Goal: Task Accomplishment & Management: Complete application form

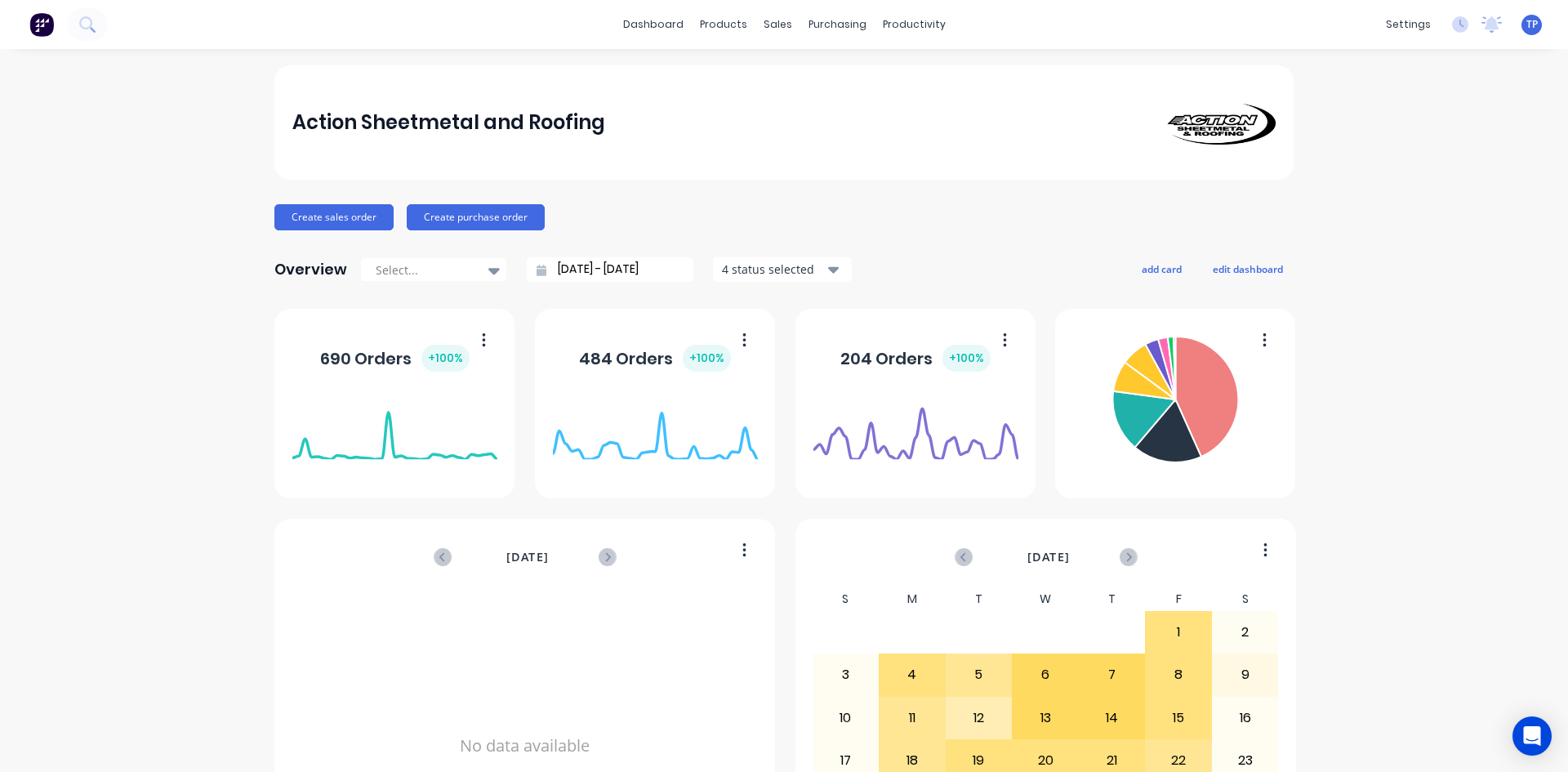
click at [810, 27] on div "purchasing" at bounding box center [838, 24] width 75 height 25
click at [871, 110] on div "Suppliers" at bounding box center [865, 111] width 49 height 15
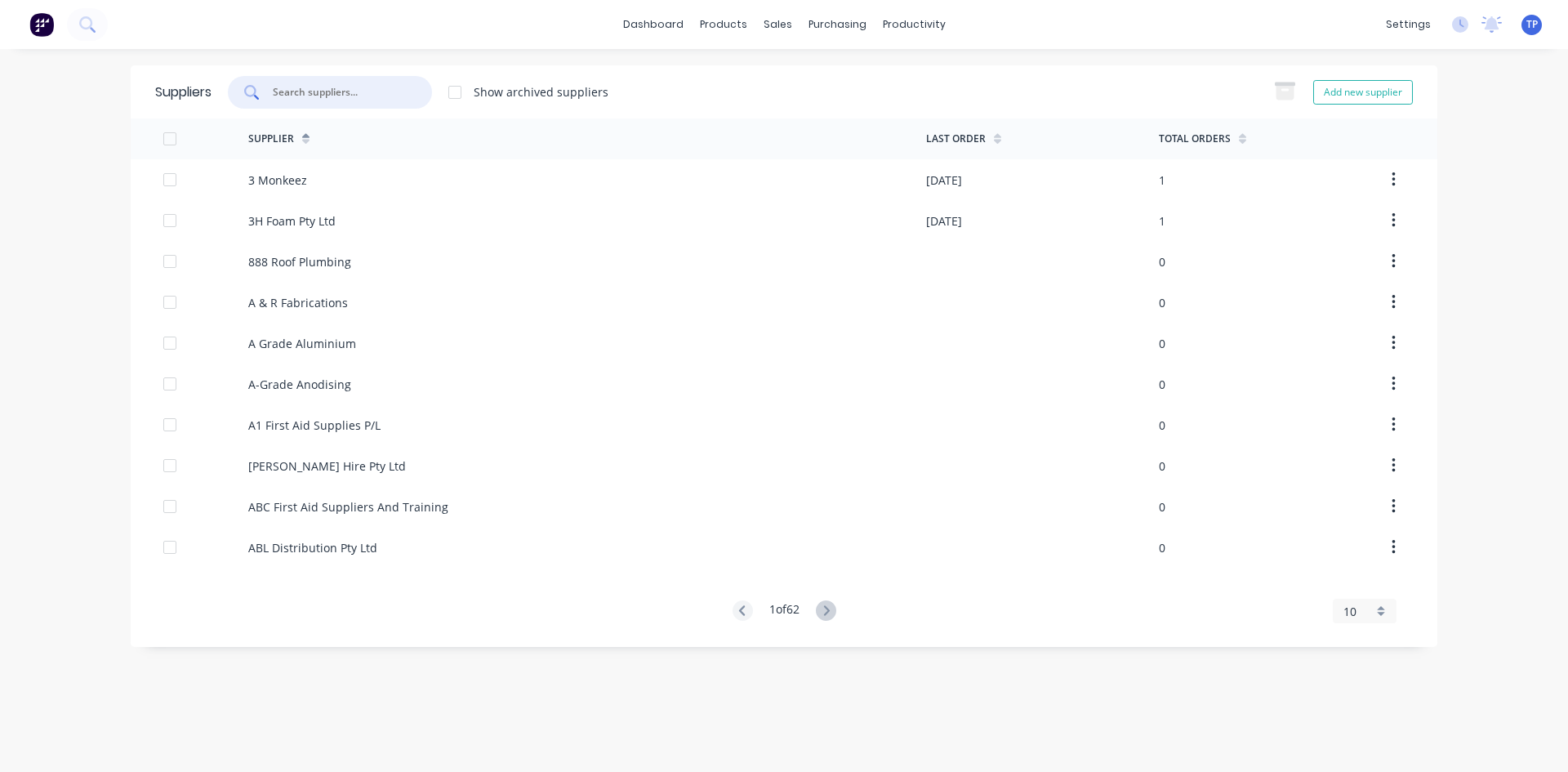
click at [367, 89] on input "text" at bounding box center [339, 92] width 136 height 17
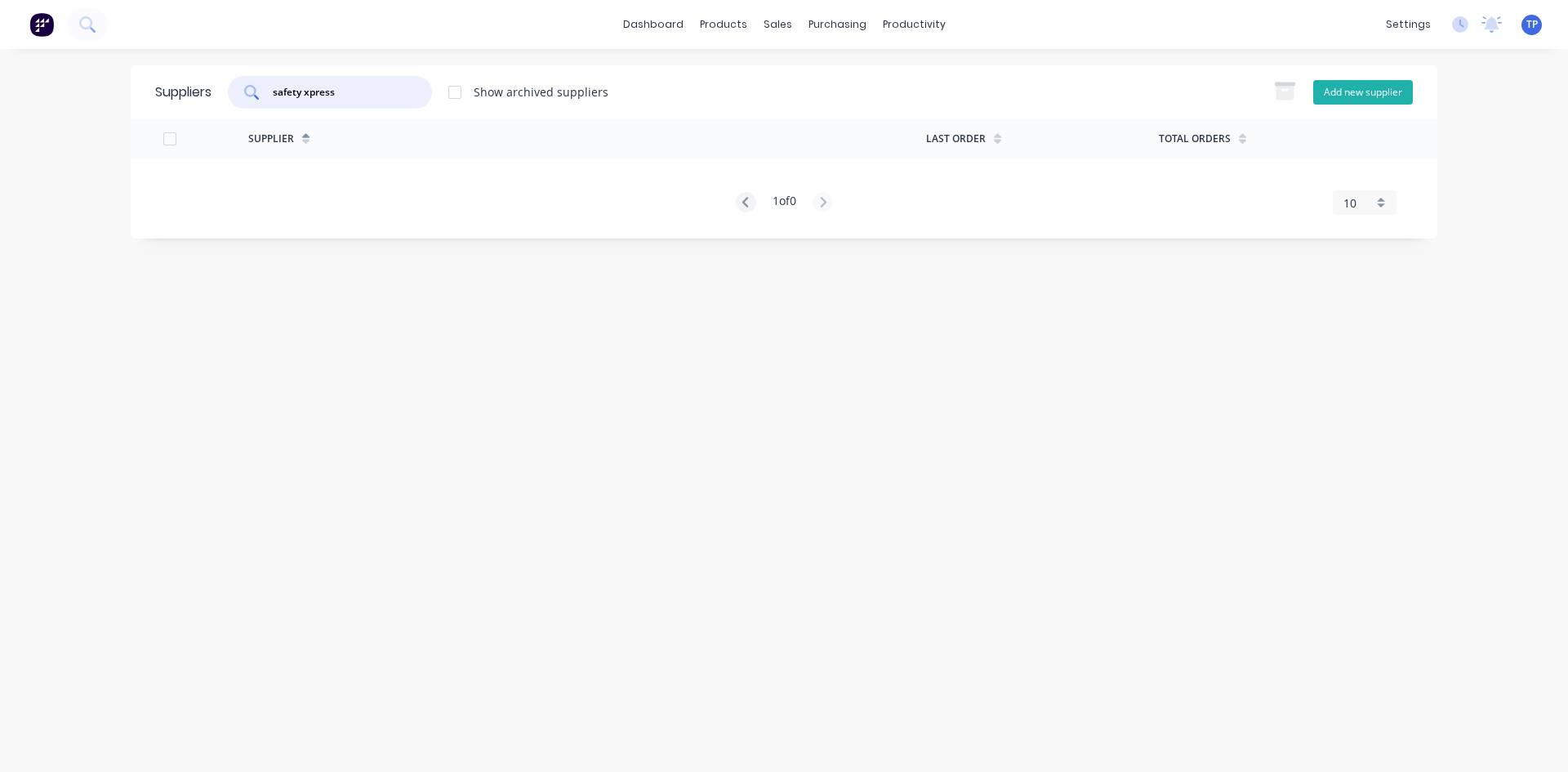
type input "safety xpress"
click at [1359, 92] on button "Add new supplier" at bounding box center [1363, 91] width 99 height 25
select select "AU"
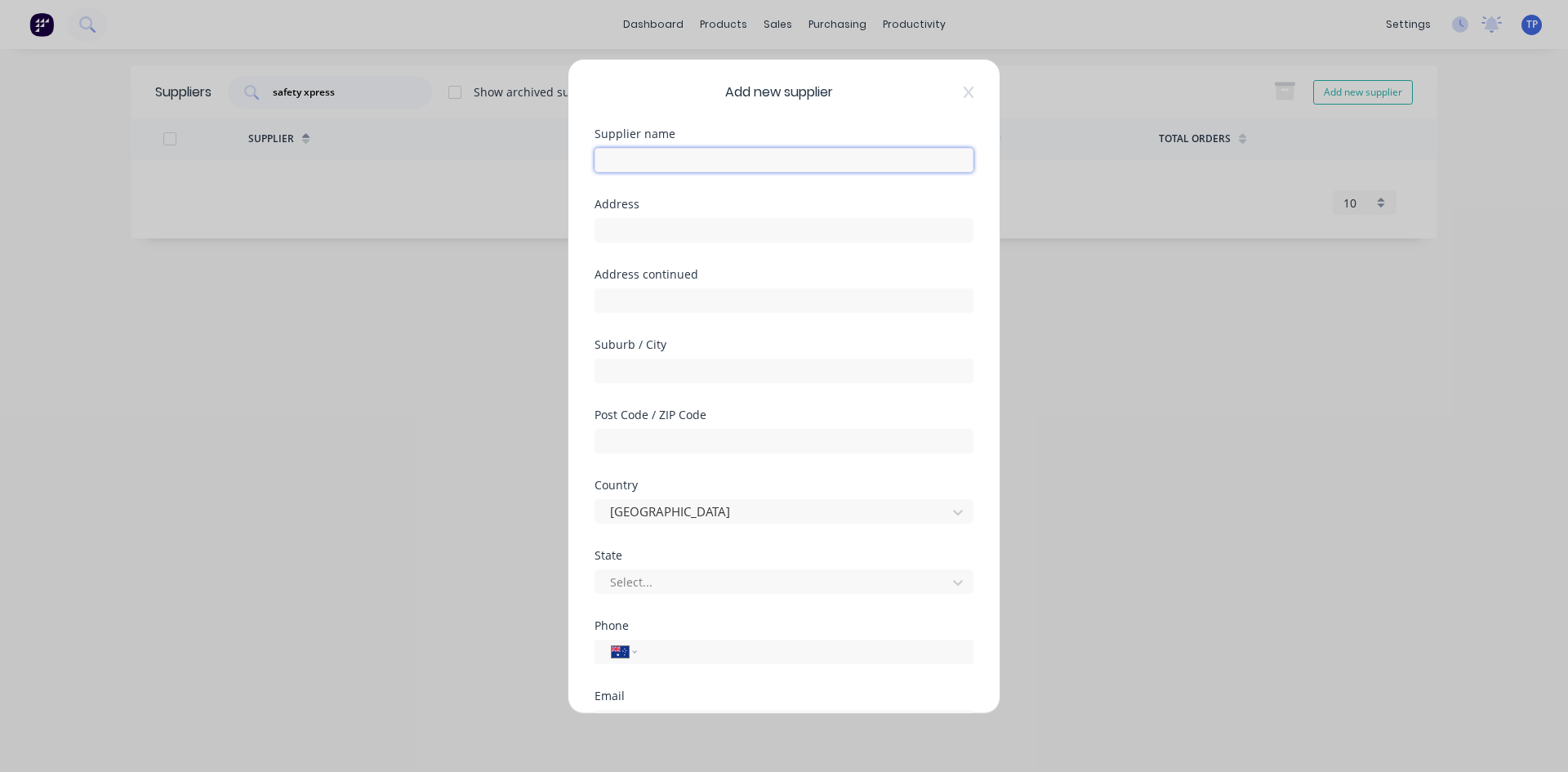
drag, startPoint x: 674, startPoint y: 161, endPoint x: 1568, endPoint y: 769, distance: 1081.2
click at [676, 161] on input "text" at bounding box center [784, 159] width 379 height 25
click at [599, 159] on input "ty xpress" at bounding box center [784, 159] width 379 height 25
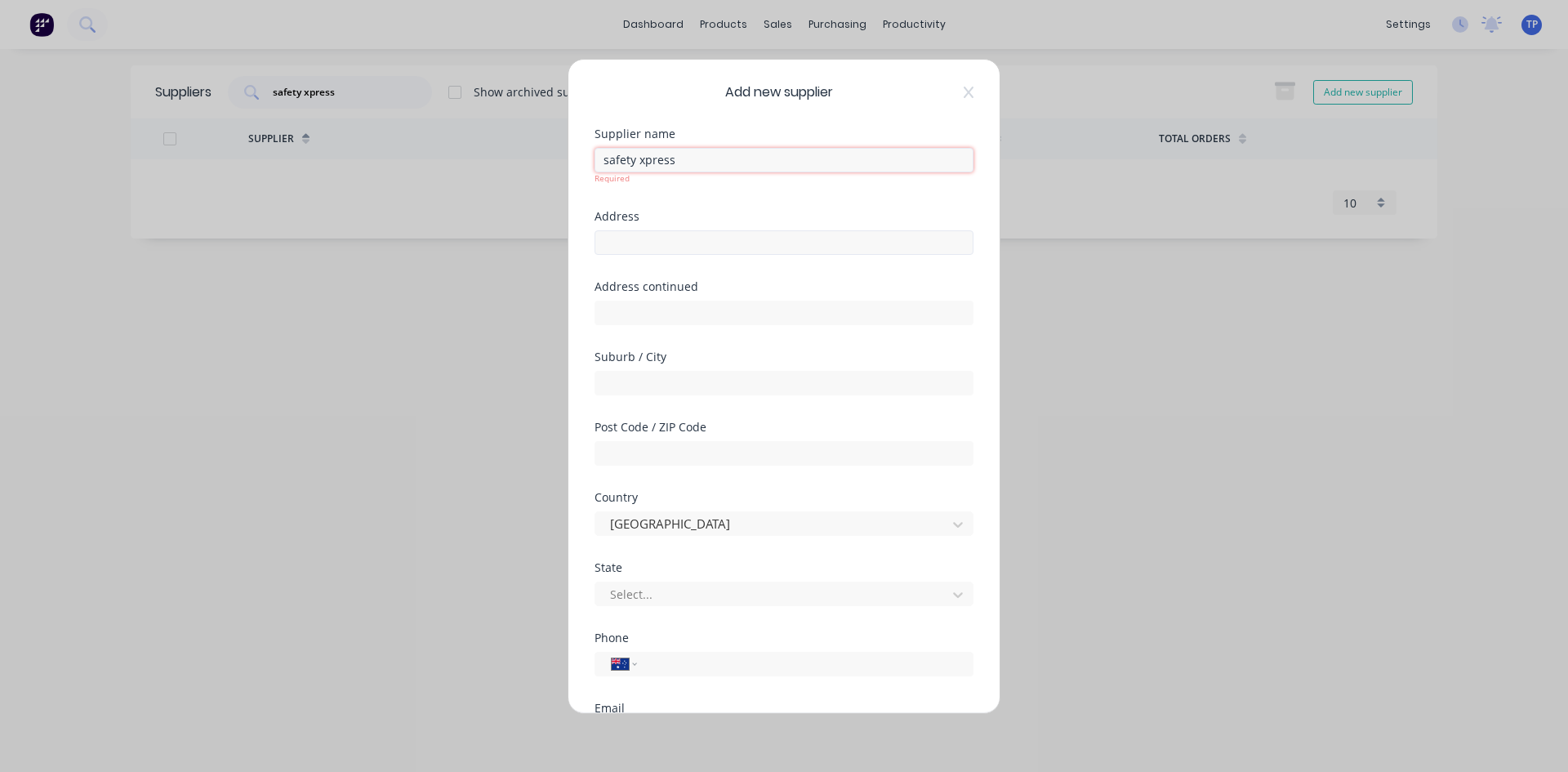
type input "safety xpress"
click at [659, 246] on div "Address" at bounding box center [784, 245] width 379 height 70
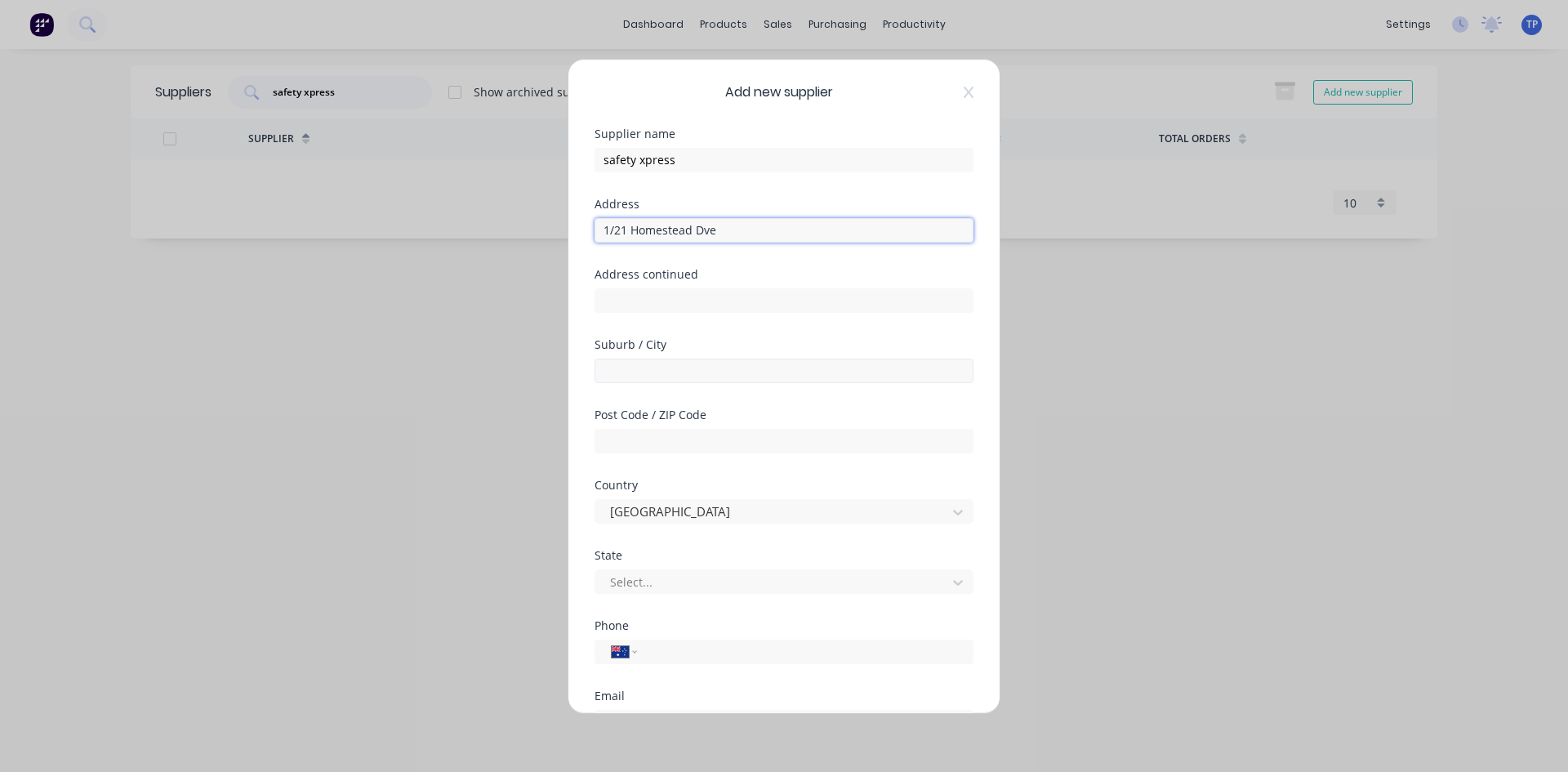
type input "1/21 Homestead Dve"
click at [684, 375] on input "text" at bounding box center [784, 371] width 379 height 25
type input "Stapylton"
click at [656, 441] on input "text" at bounding box center [784, 441] width 379 height 25
type input "4207"
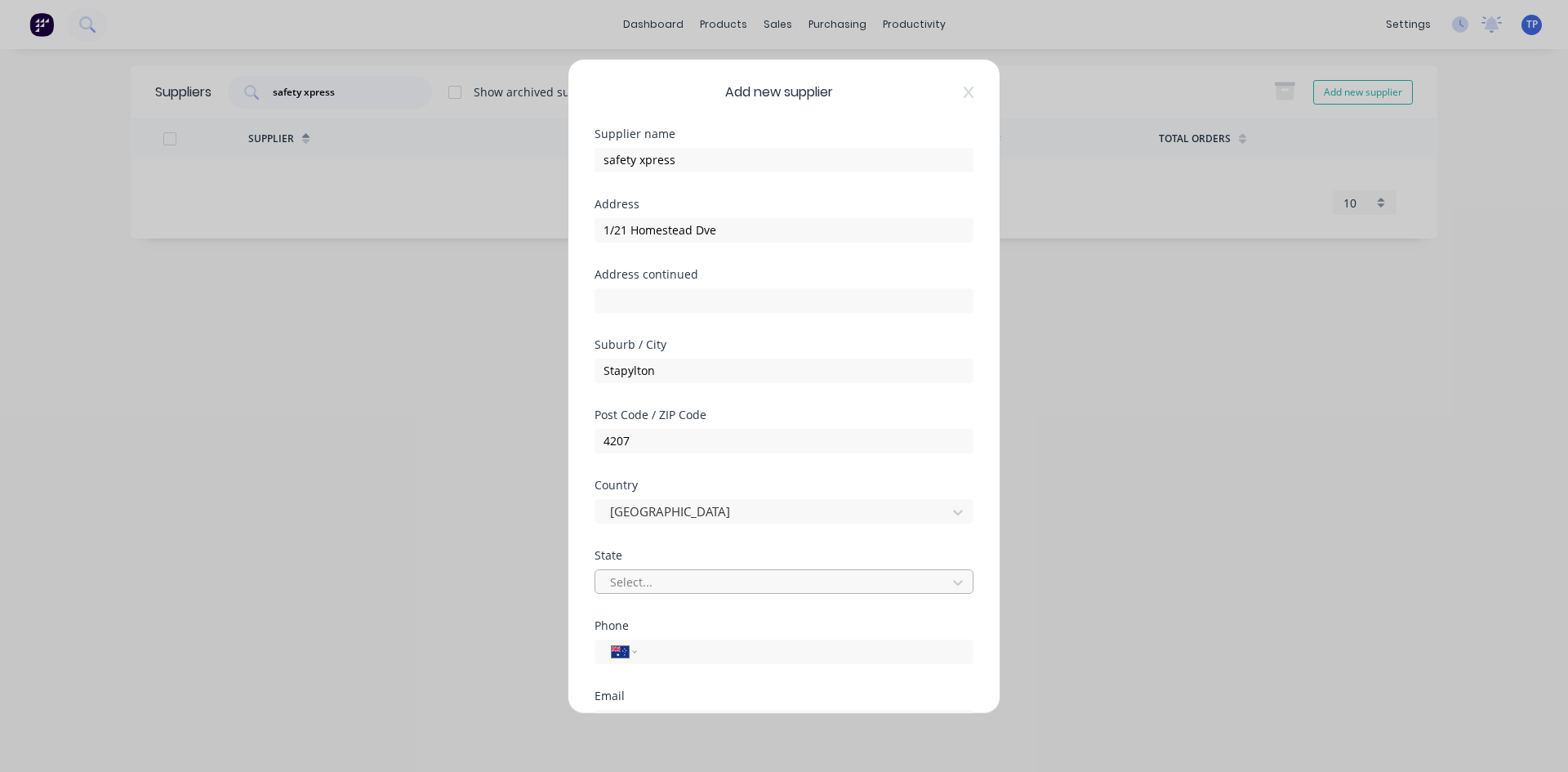
click at [684, 582] on div at bounding box center [774, 582] width 330 height 21
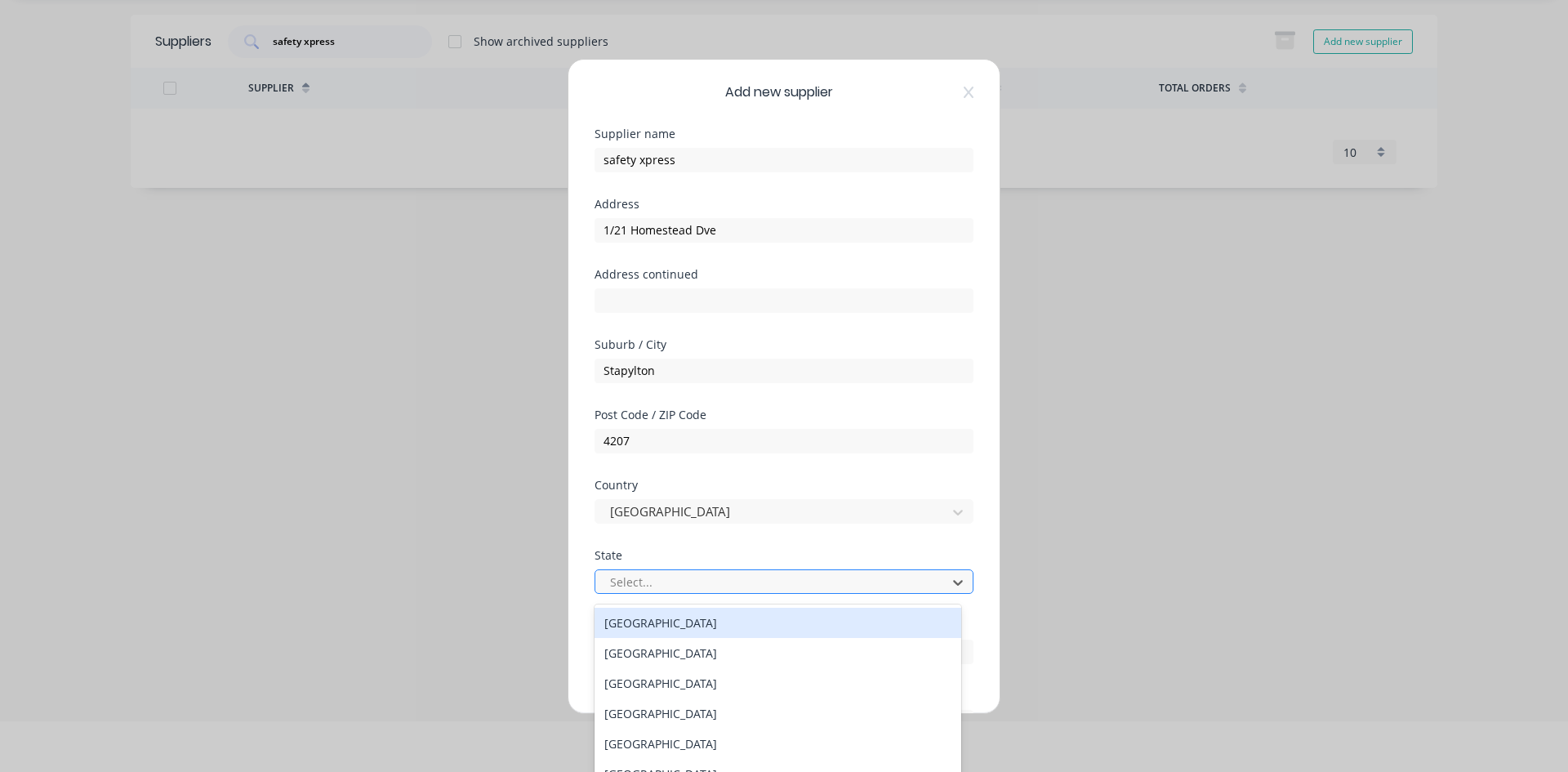
scroll to position [56, 0]
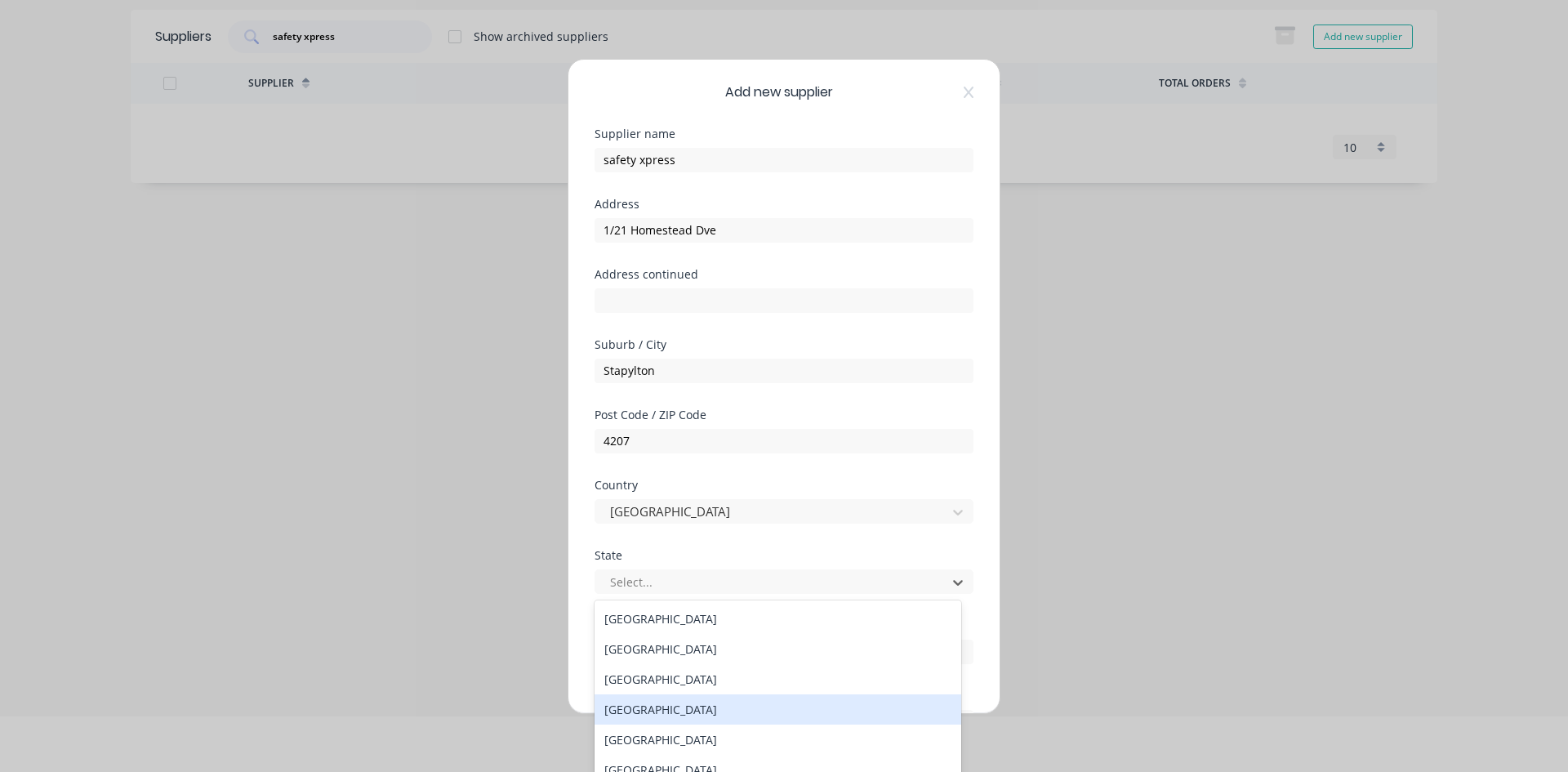
click at [645, 703] on div "Queensland" at bounding box center [778, 709] width 367 height 30
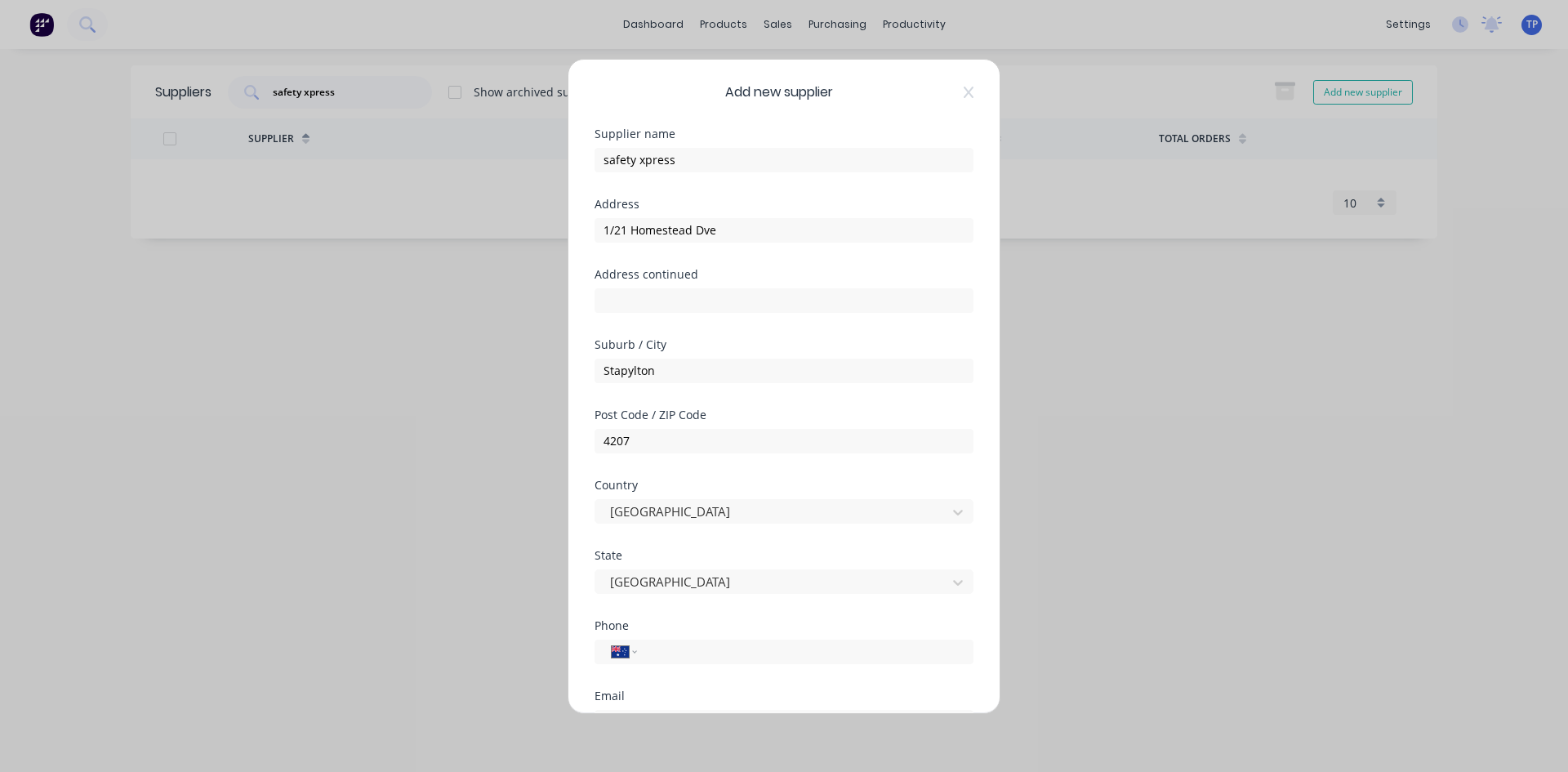
scroll to position [82, 0]
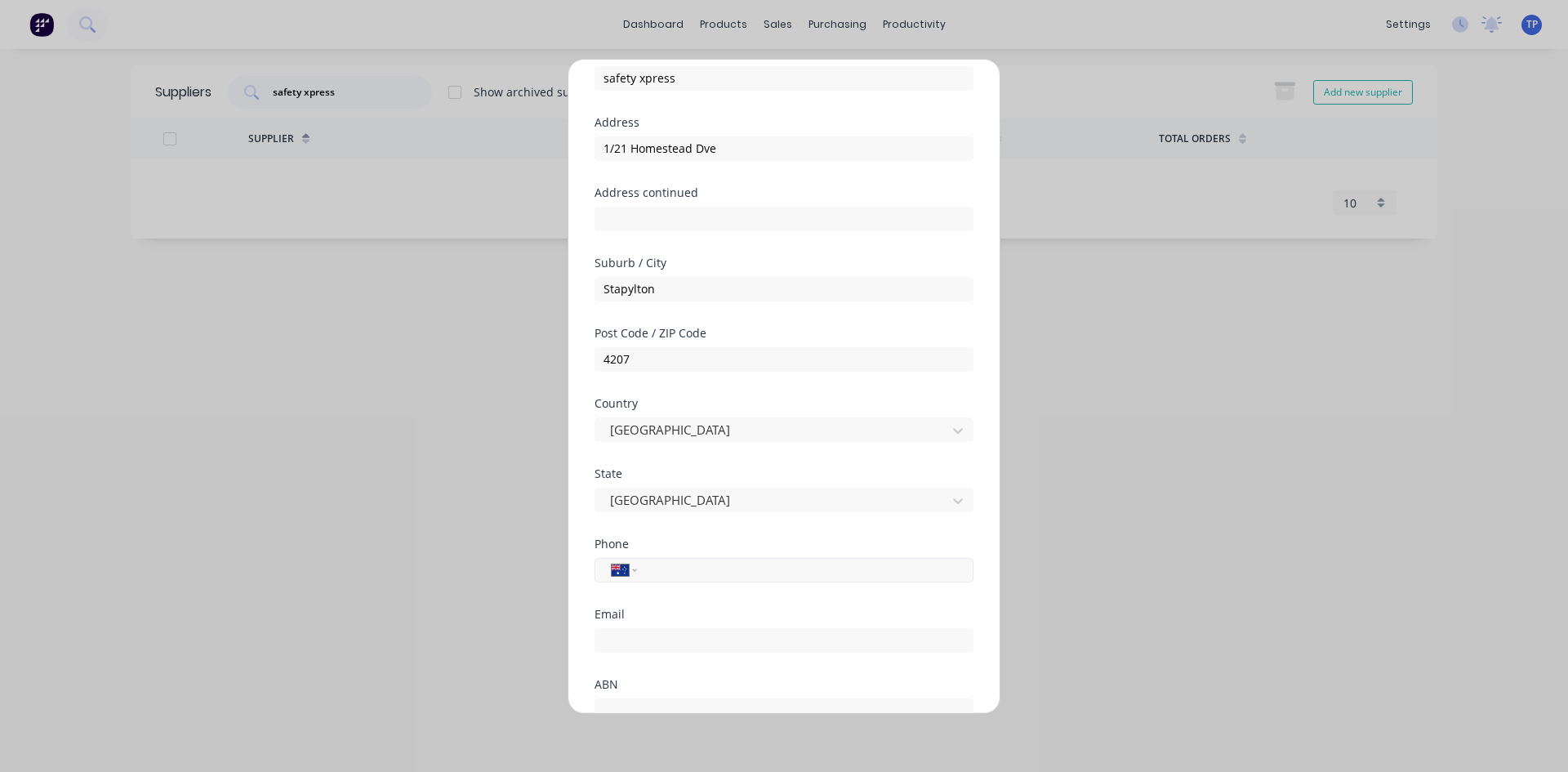
click at [701, 569] on input "tel" at bounding box center [802, 569] width 308 height 19
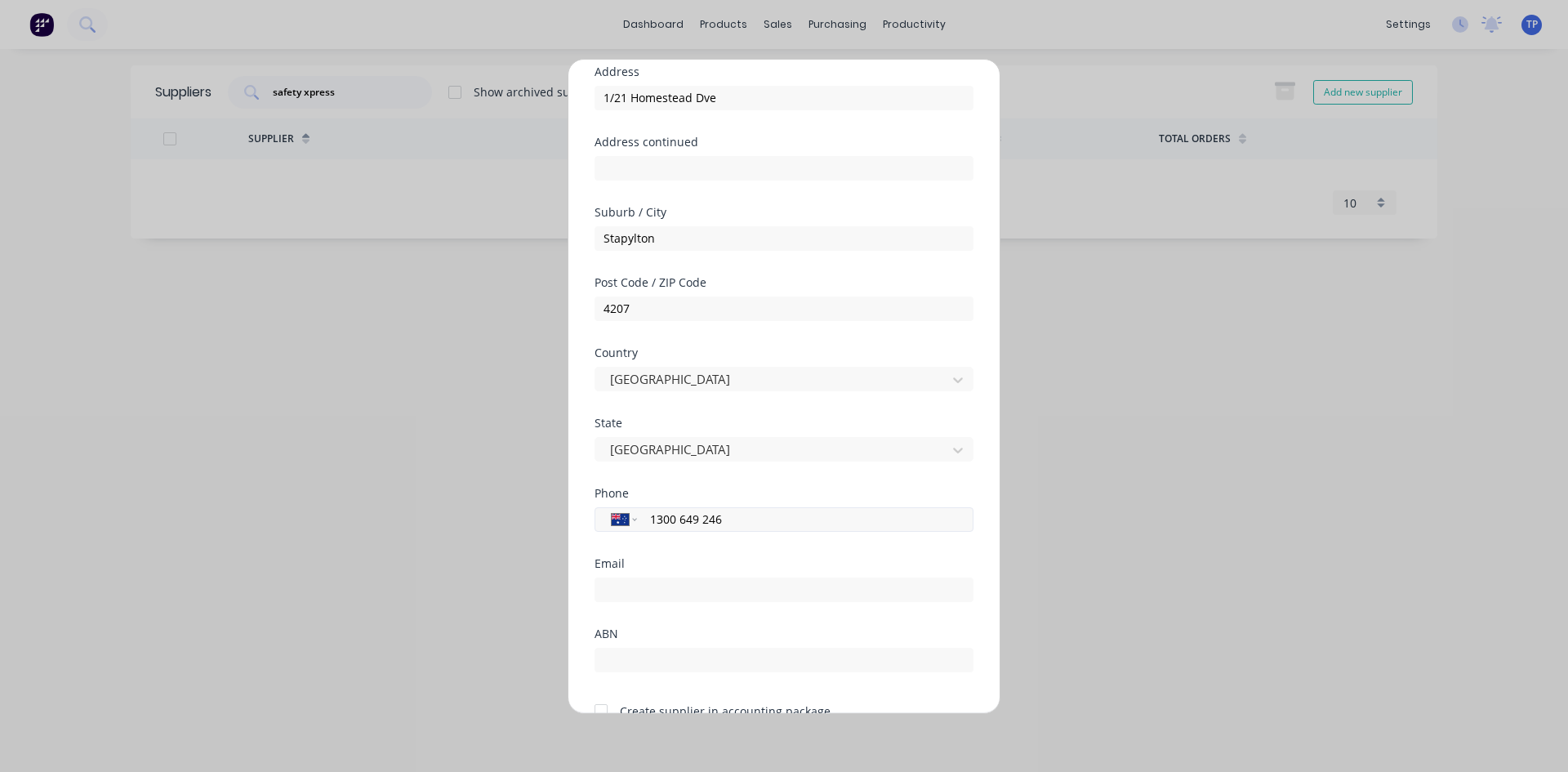
scroll to position [214, 0]
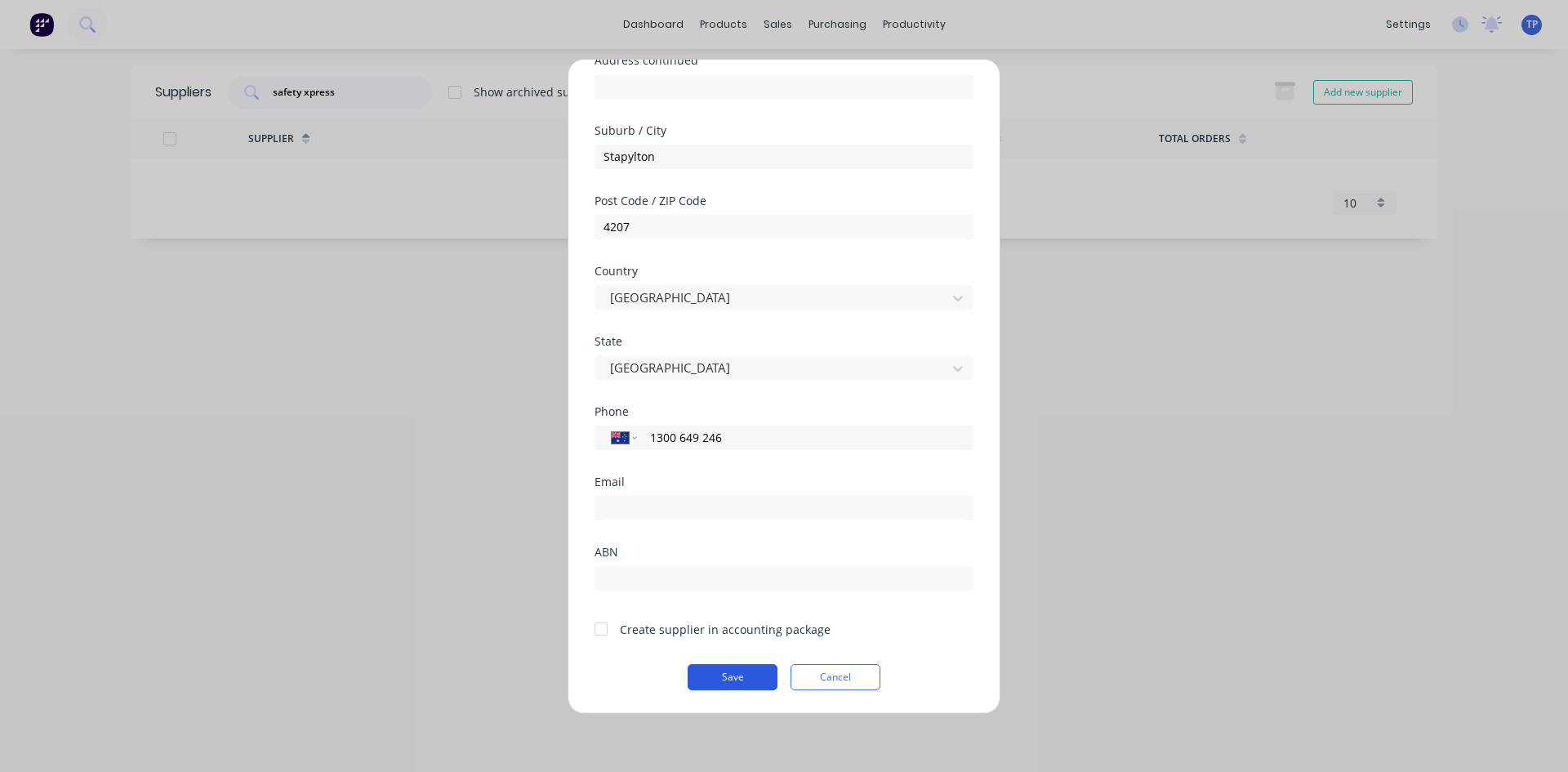
type input "1300 649 246"
click at [719, 675] on button "Save" at bounding box center [732, 678] width 89 height 27
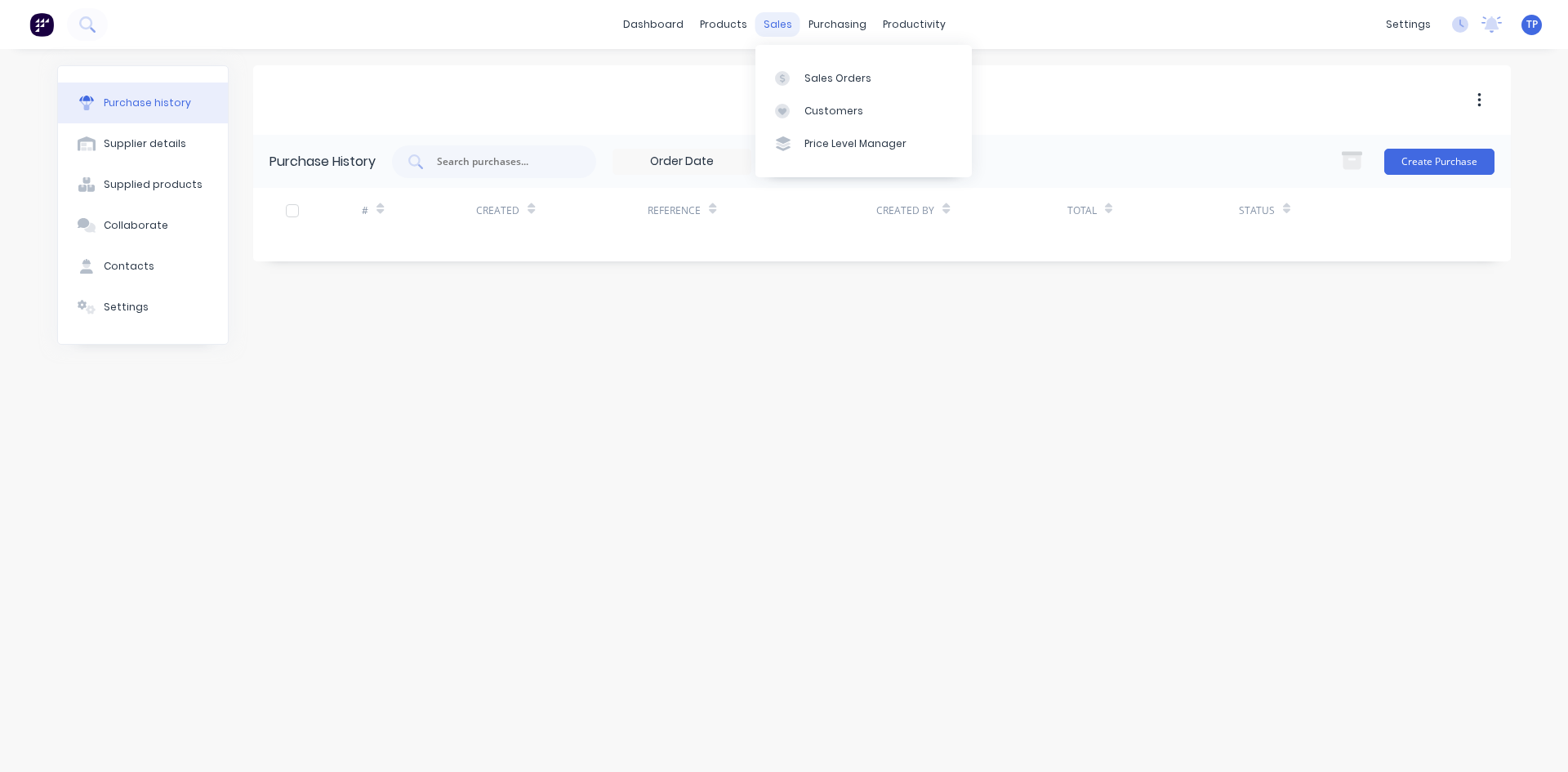
click at [779, 28] on div "sales" at bounding box center [779, 24] width 45 height 25
click at [602, 56] on div "Purchase history Supplier details Supplied products Collaborate Contacts Settin…" at bounding box center [784, 402] width 1486 height 707
click at [783, 26] on div "sales" at bounding box center [779, 24] width 45 height 25
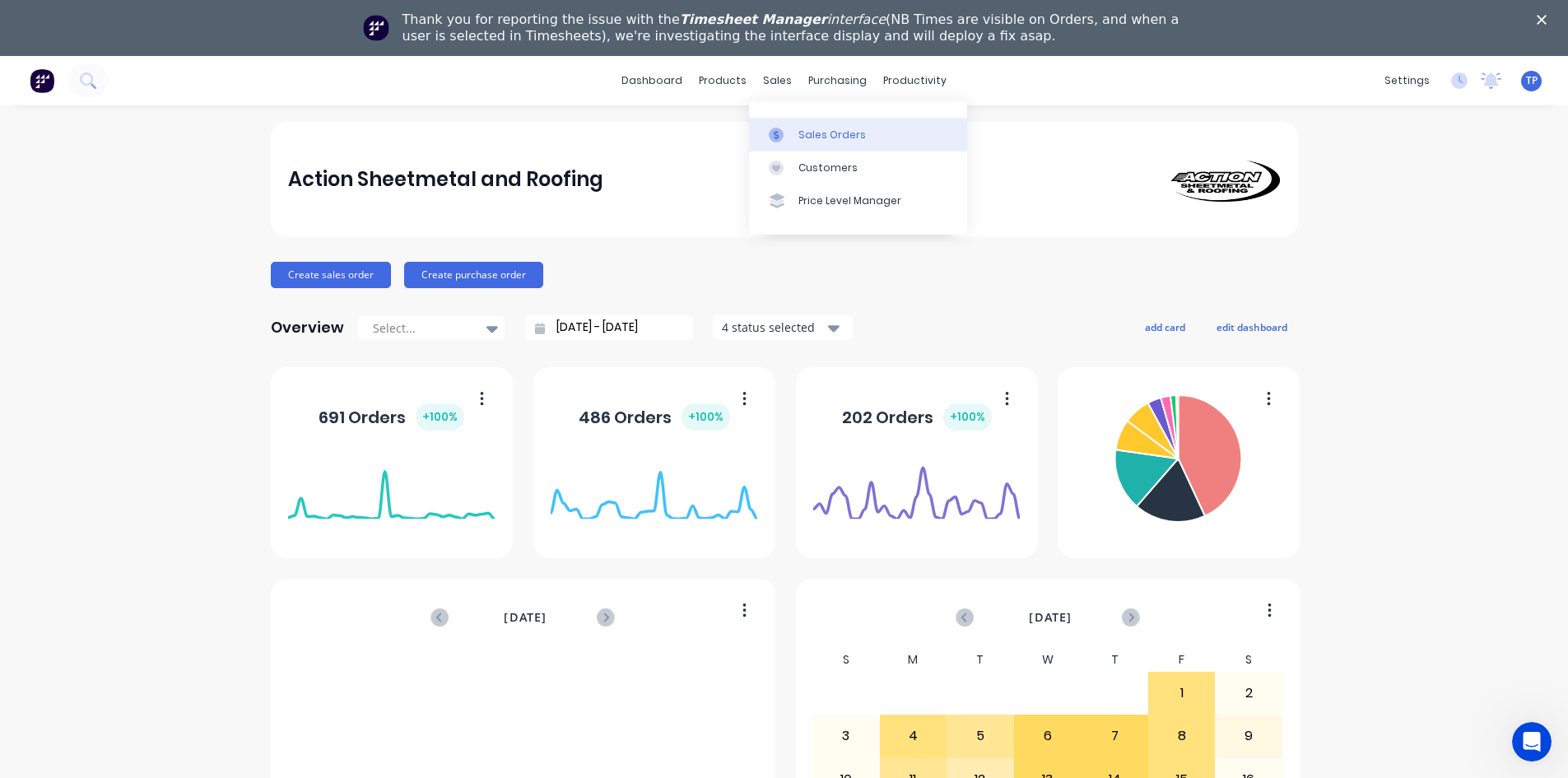
click at [816, 139] on div "Sales Orders" at bounding box center [832, 135] width 67 height 15
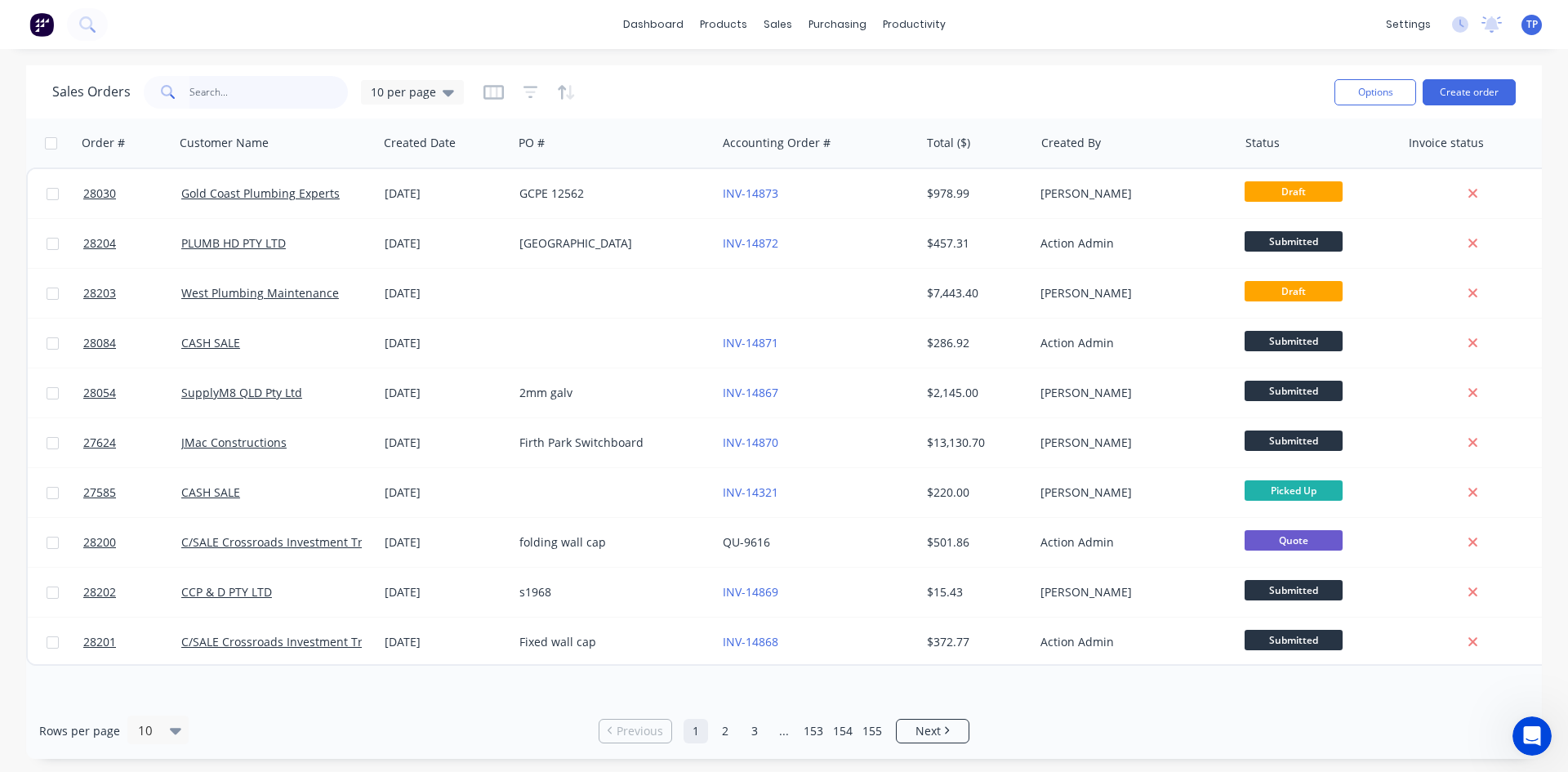
click at [273, 94] on input "text" at bounding box center [269, 91] width 159 height 32
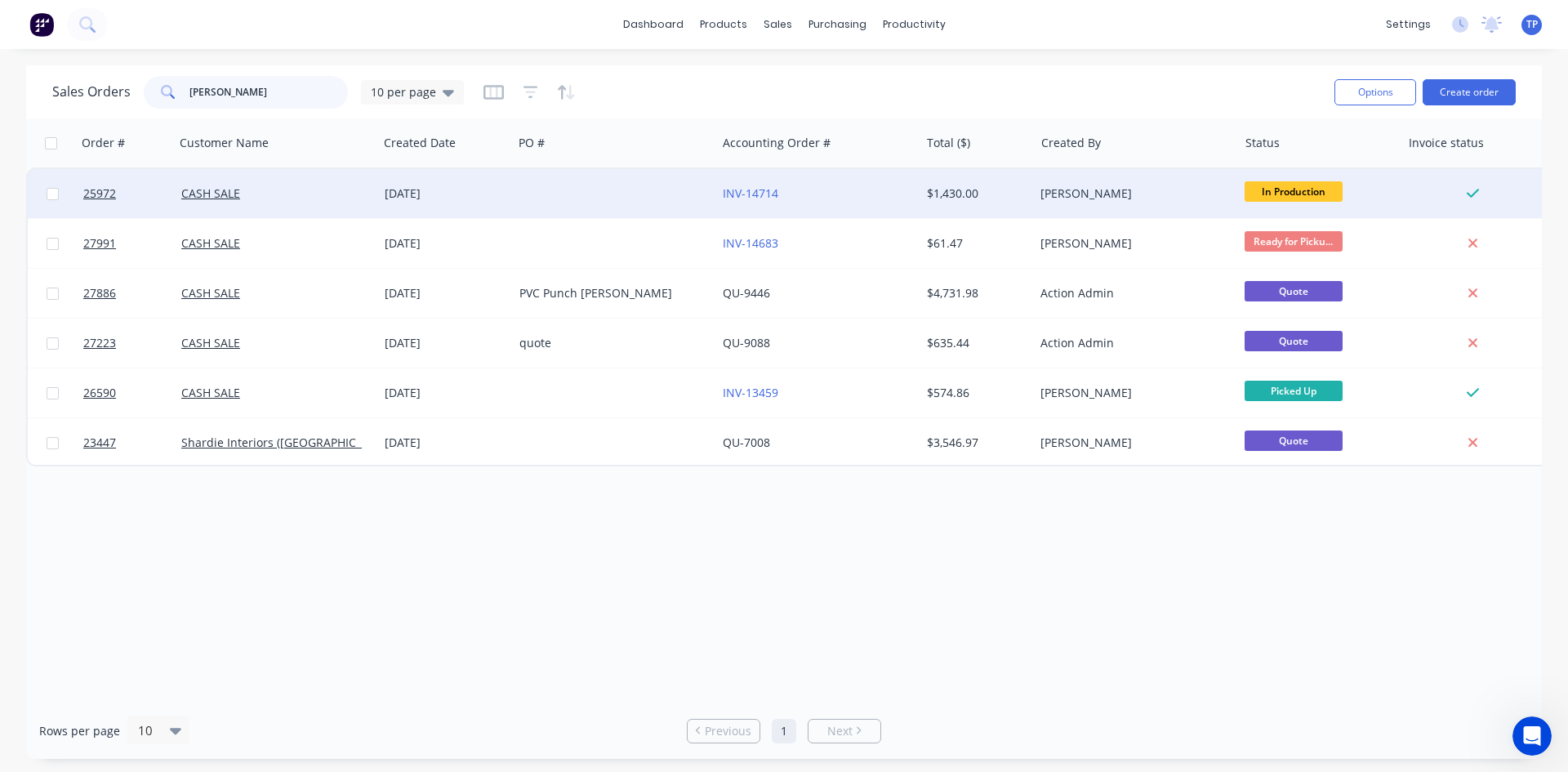
type input "[PERSON_NAME]"
click at [332, 195] on div "CASH SALE" at bounding box center [271, 194] width 181 height 17
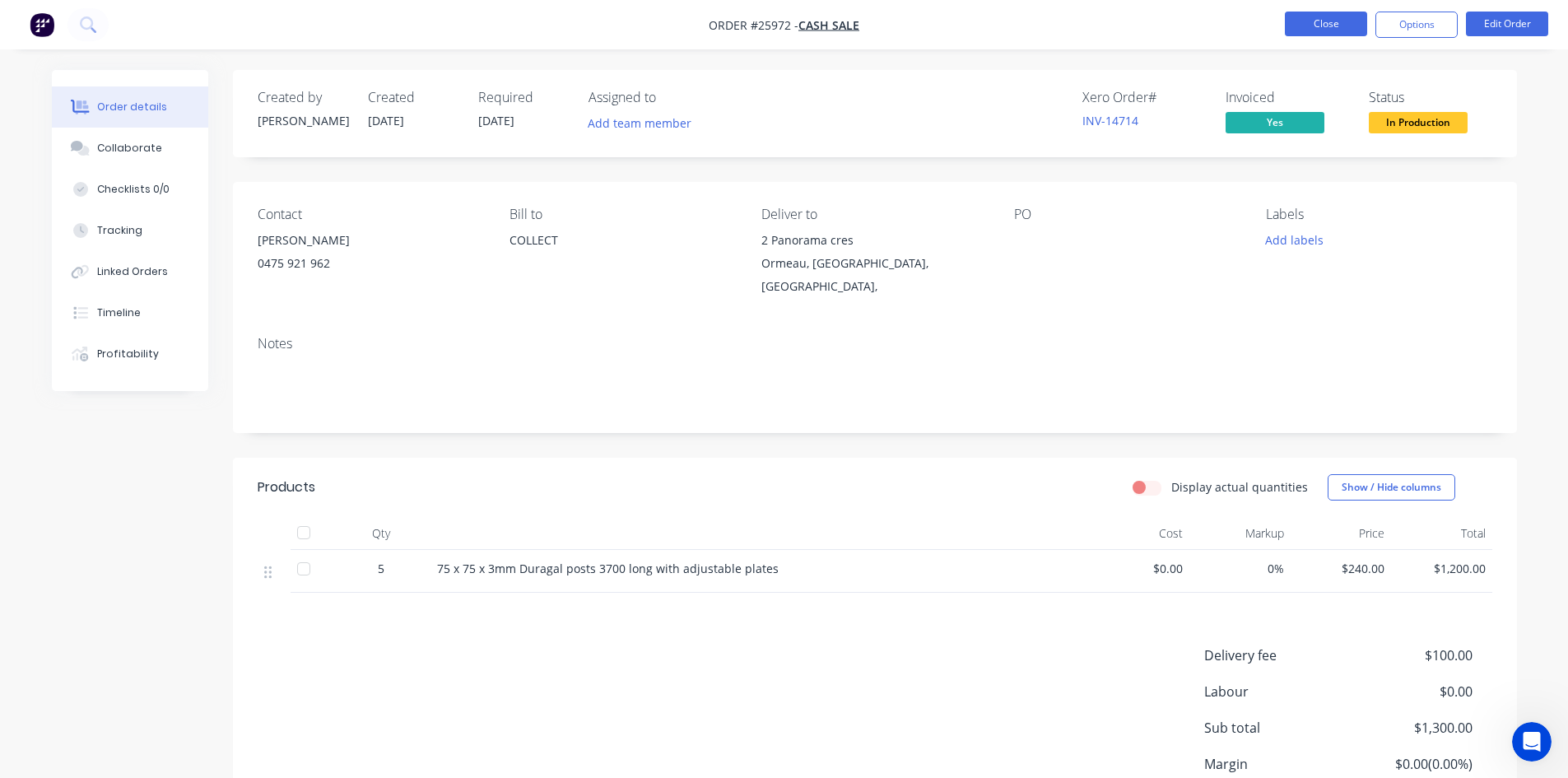
click at [1298, 22] on button "Close" at bounding box center [1325, 24] width 82 height 25
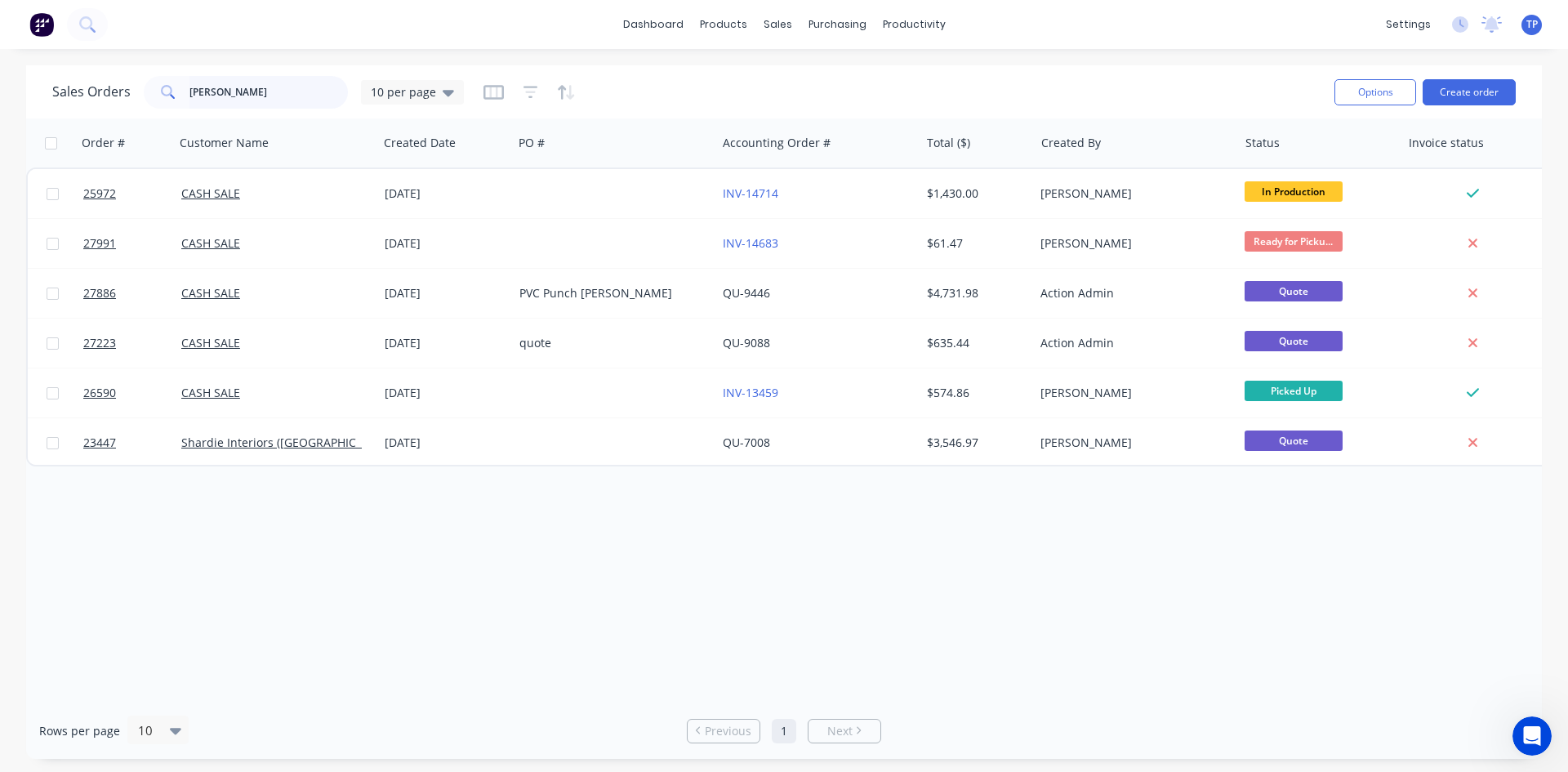
drag, startPoint x: 260, startPoint y: 98, endPoint x: 300, endPoint y: 94, distance: 40.2
click at [260, 98] on input "[PERSON_NAME]" at bounding box center [269, 91] width 159 height 32
type input "M"
